Goal: Task Accomplishment & Management: Use online tool/utility

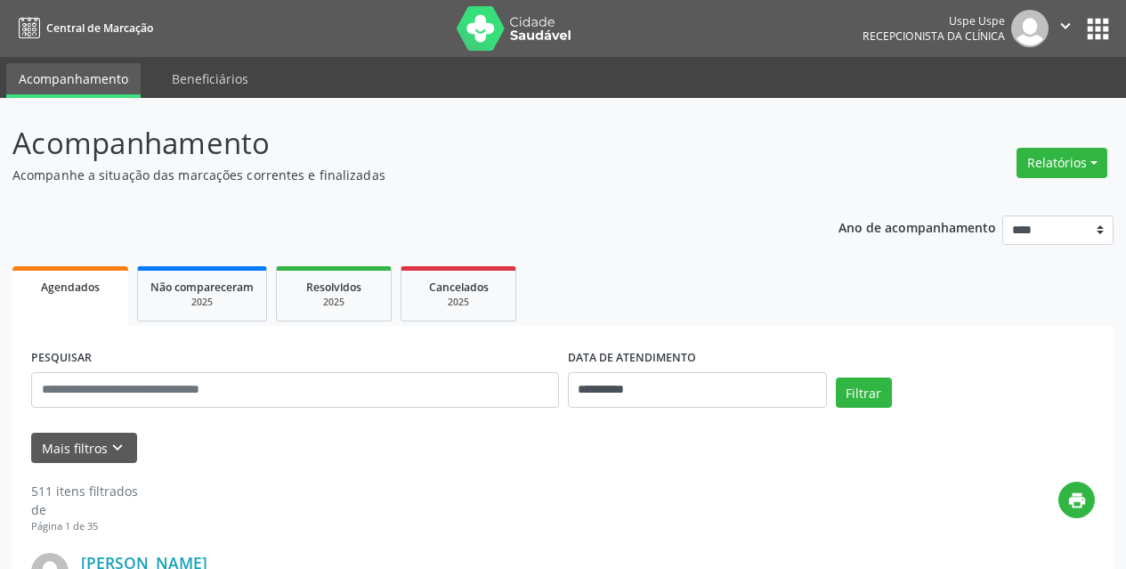
click at [1071, 168] on button "Relatórios" at bounding box center [1061, 163] width 91 height 30
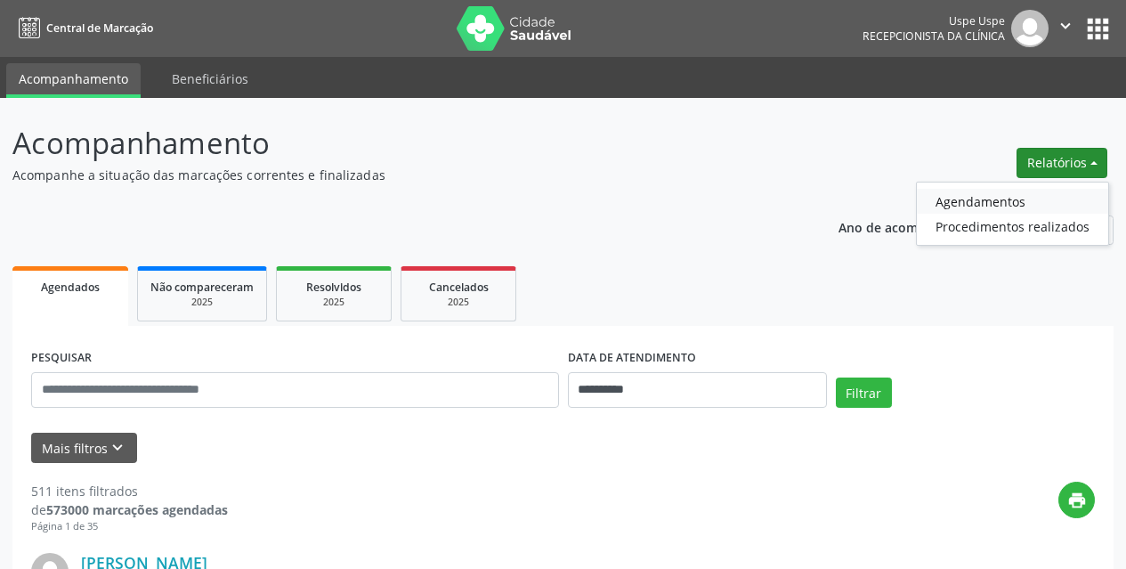
click at [1036, 207] on link "Agendamentos" at bounding box center [1012, 201] width 191 height 25
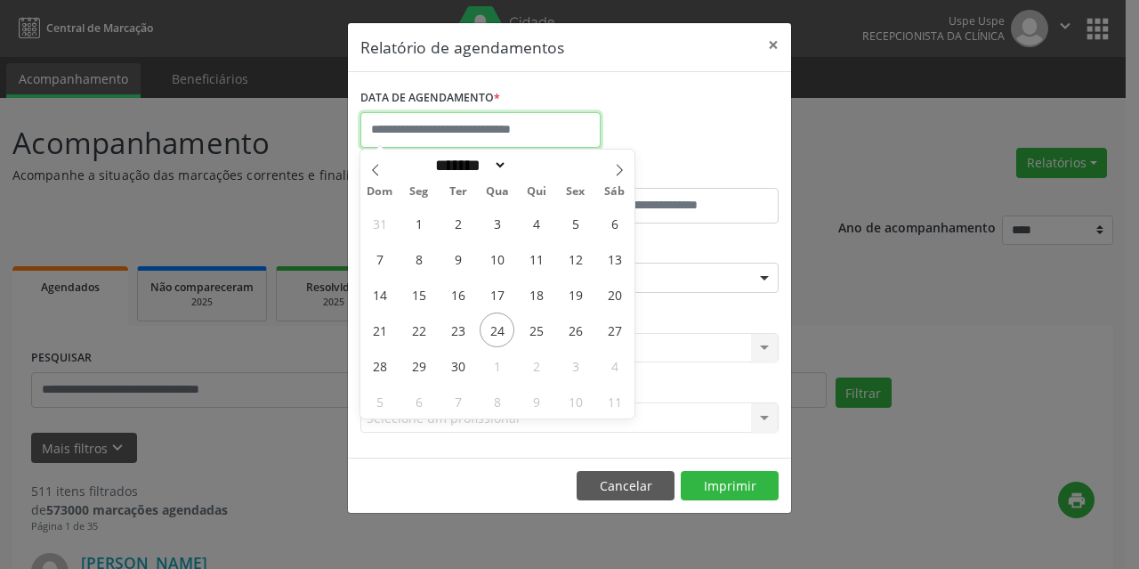
click at [554, 135] on input "text" at bounding box center [480, 130] width 240 height 36
click at [526, 329] on span "25" at bounding box center [536, 329] width 35 height 35
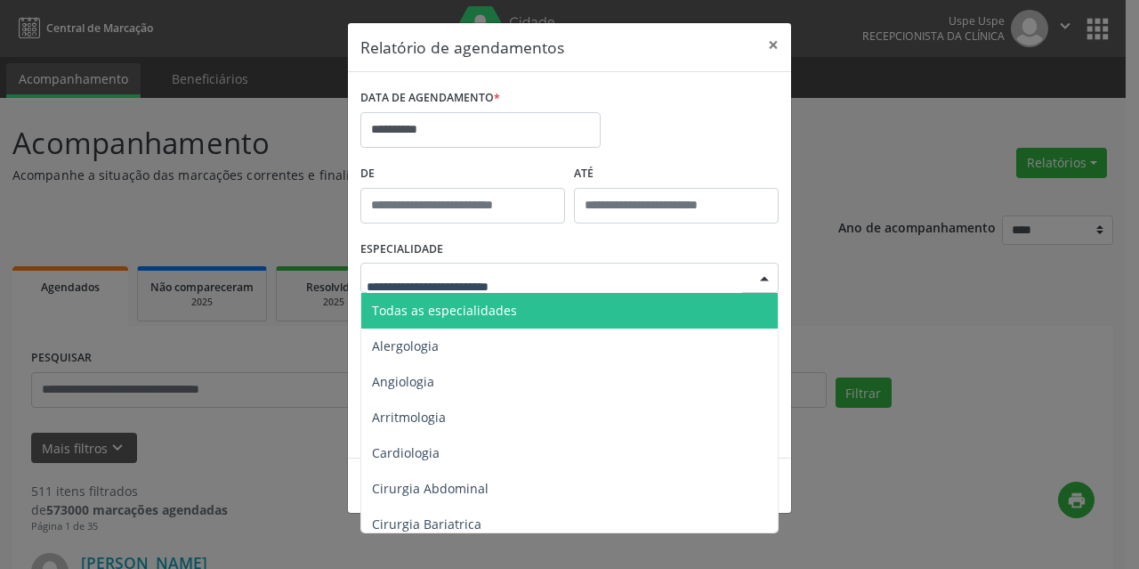
click at [651, 273] on div at bounding box center [569, 278] width 418 height 30
click at [651, 273] on input "text" at bounding box center [555, 287] width 376 height 36
click at [621, 303] on span "Todas as especialidades" at bounding box center [570, 311] width 419 height 36
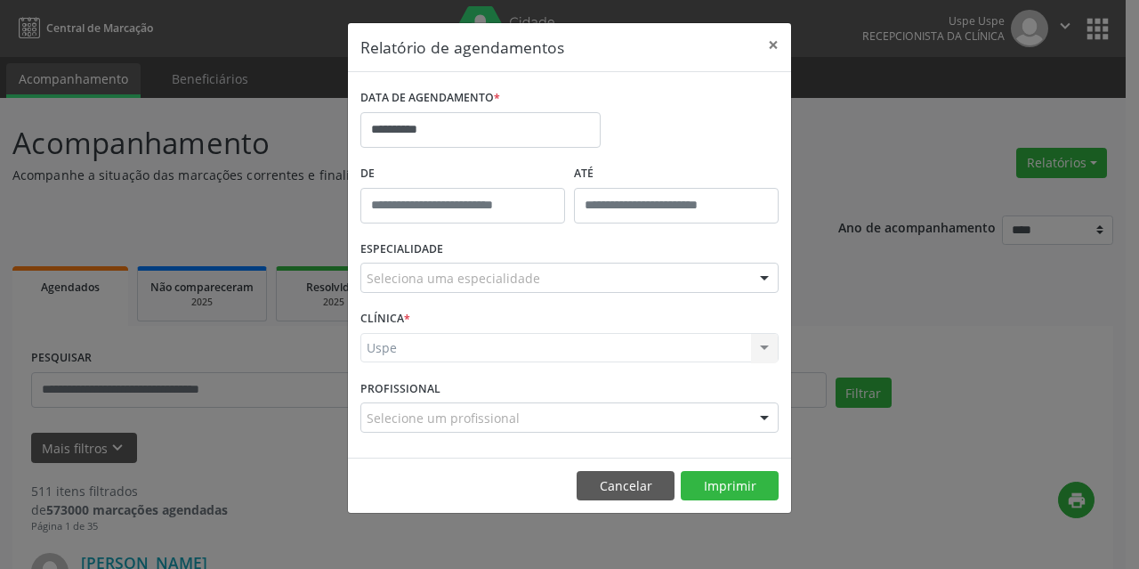
click at [737, 265] on div "Seleciona uma especialidade" at bounding box center [569, 278] width 418 height 30
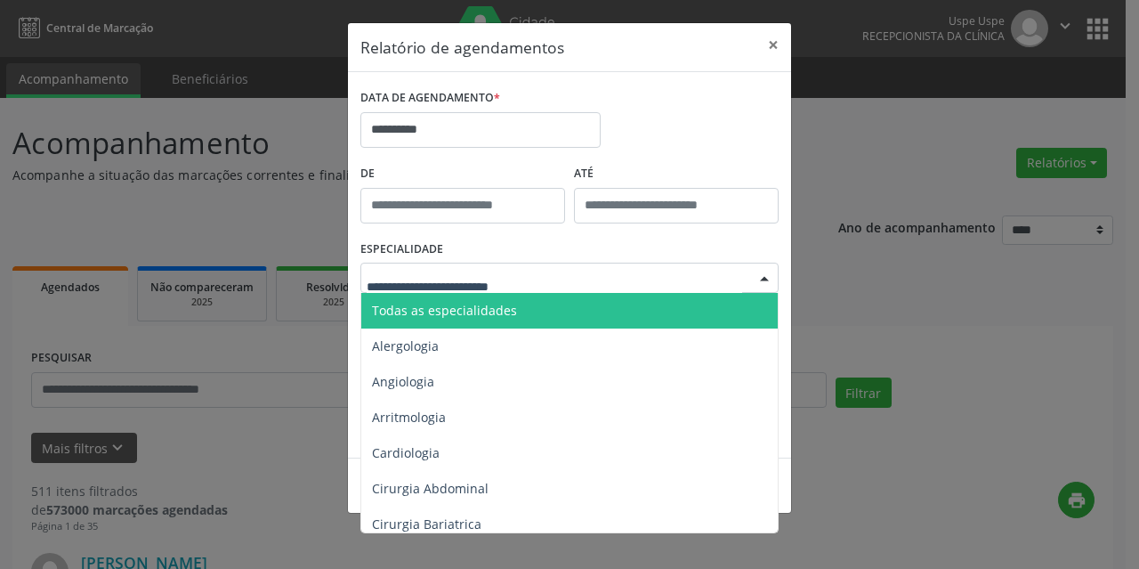
click at [672, 318] on span "Todas as especialidades" at bounding box center [570, 311] width 419 height 36
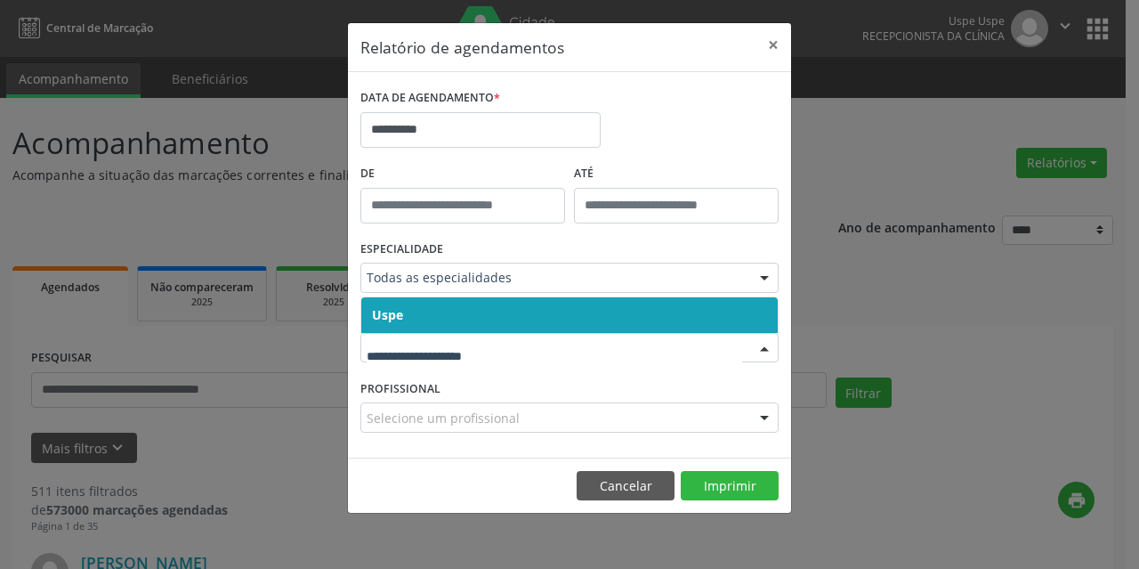
click at [513, 322] on span "Uspe" at bounding box center [569, 315] width 416 height 36
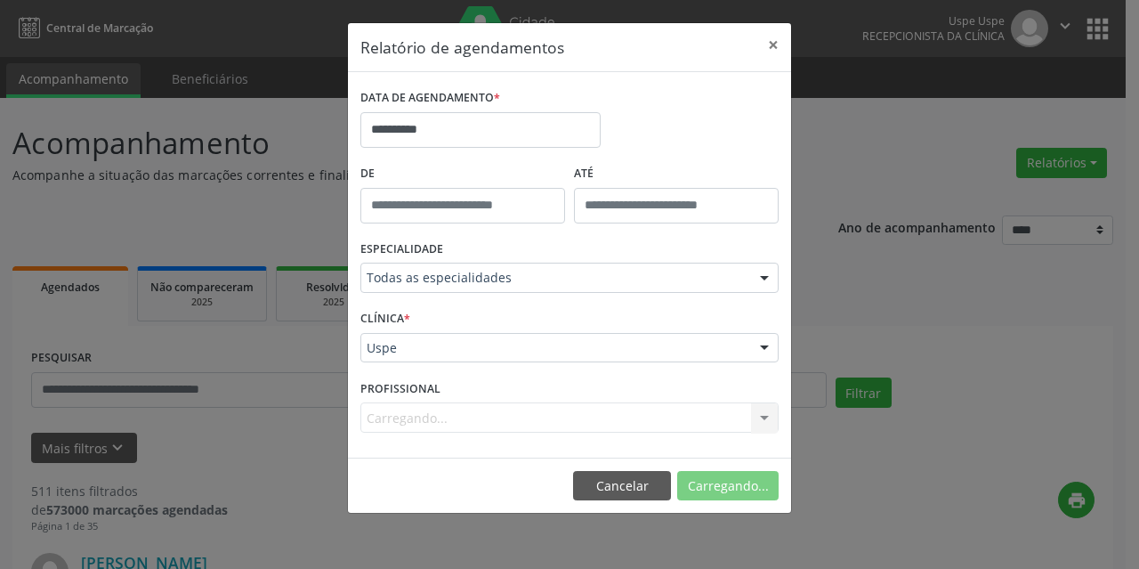
click at [505, 361] on div "Uspe" at bounding box center [569, 348] width 418 height 30
click at [367, 361] on input "text" at bounding box center [367, 357] width 0 height 36
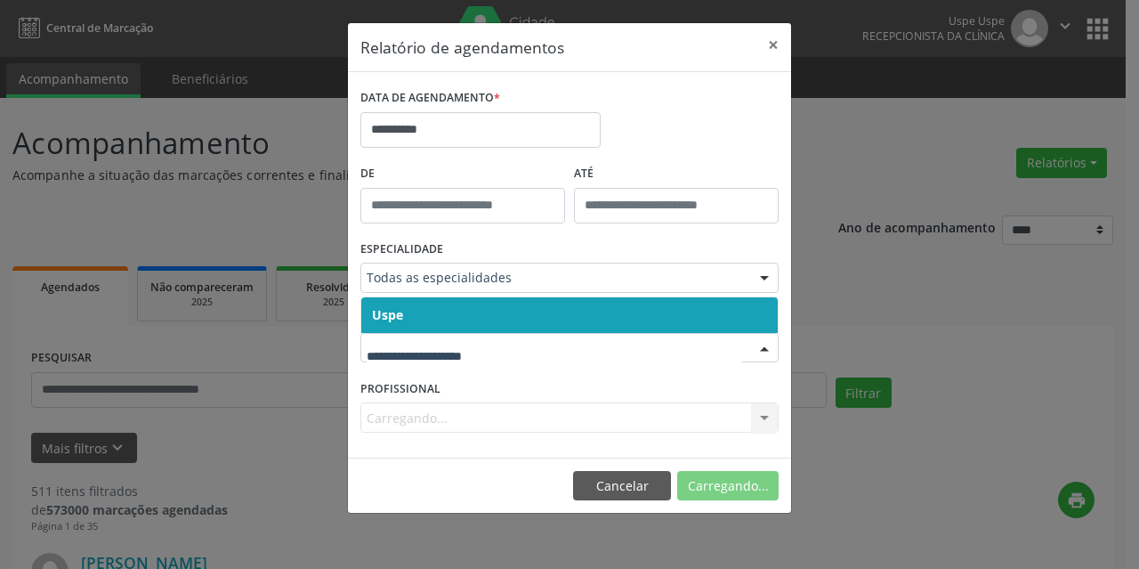
click at [505, 312] on span "Uspe" at bounding box center [569, 315] width 416 height 36
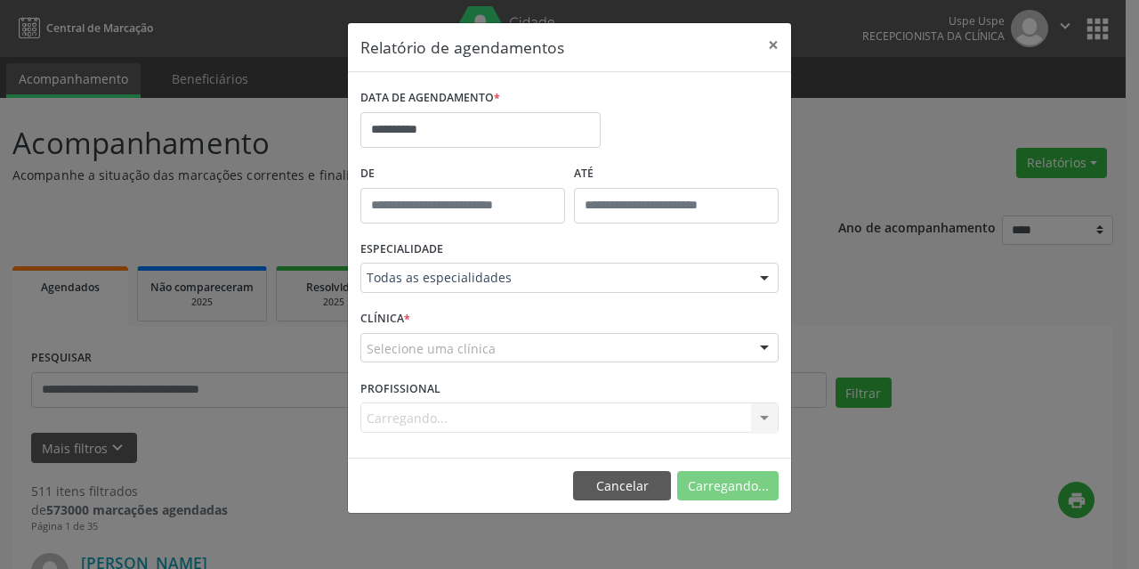
click at [505, 312] on span "Uspe" at bounding box center [569, 315] width 416 height 36
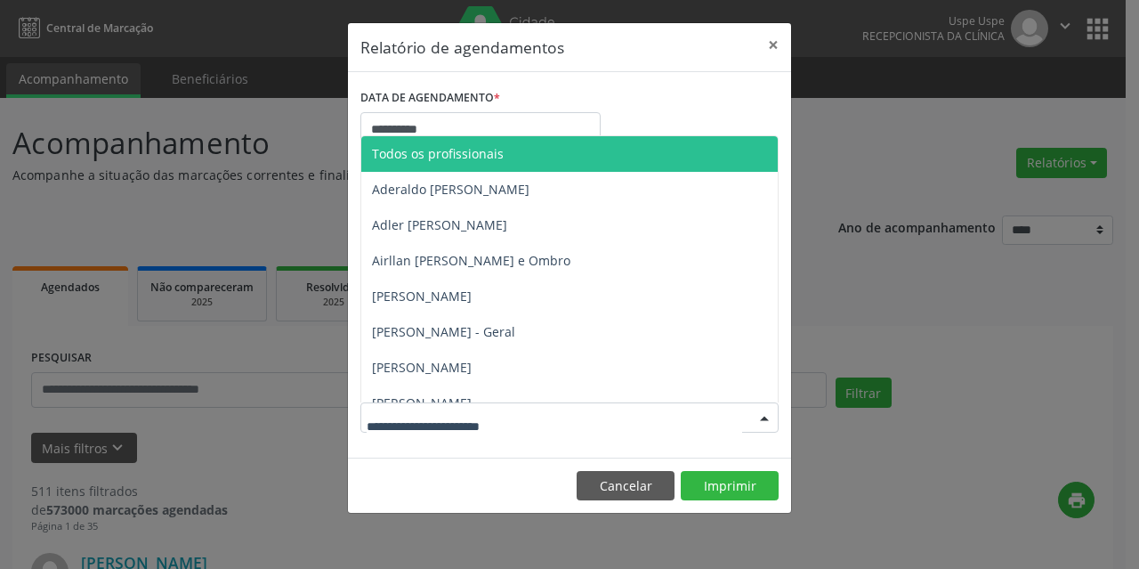
click at [595, 166] on span "Todos os profissionais" at bounding box center [606, 154] width 491 height 36
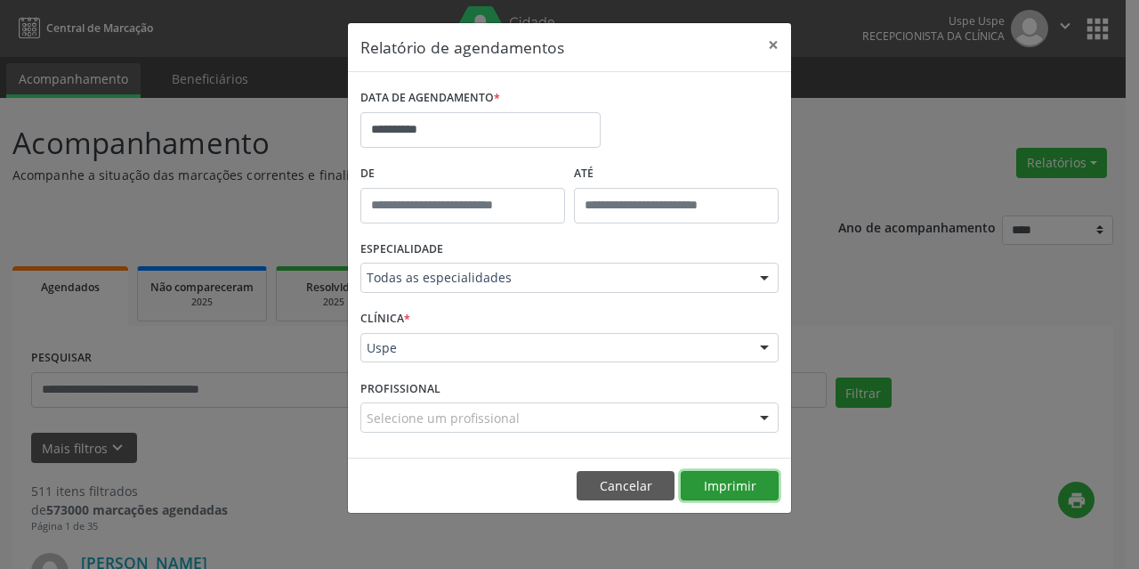
click at [759, 489] on button "Imprimir" at bounding box center [730, 486] width 98 height 30
